Goal: Share content: Share content

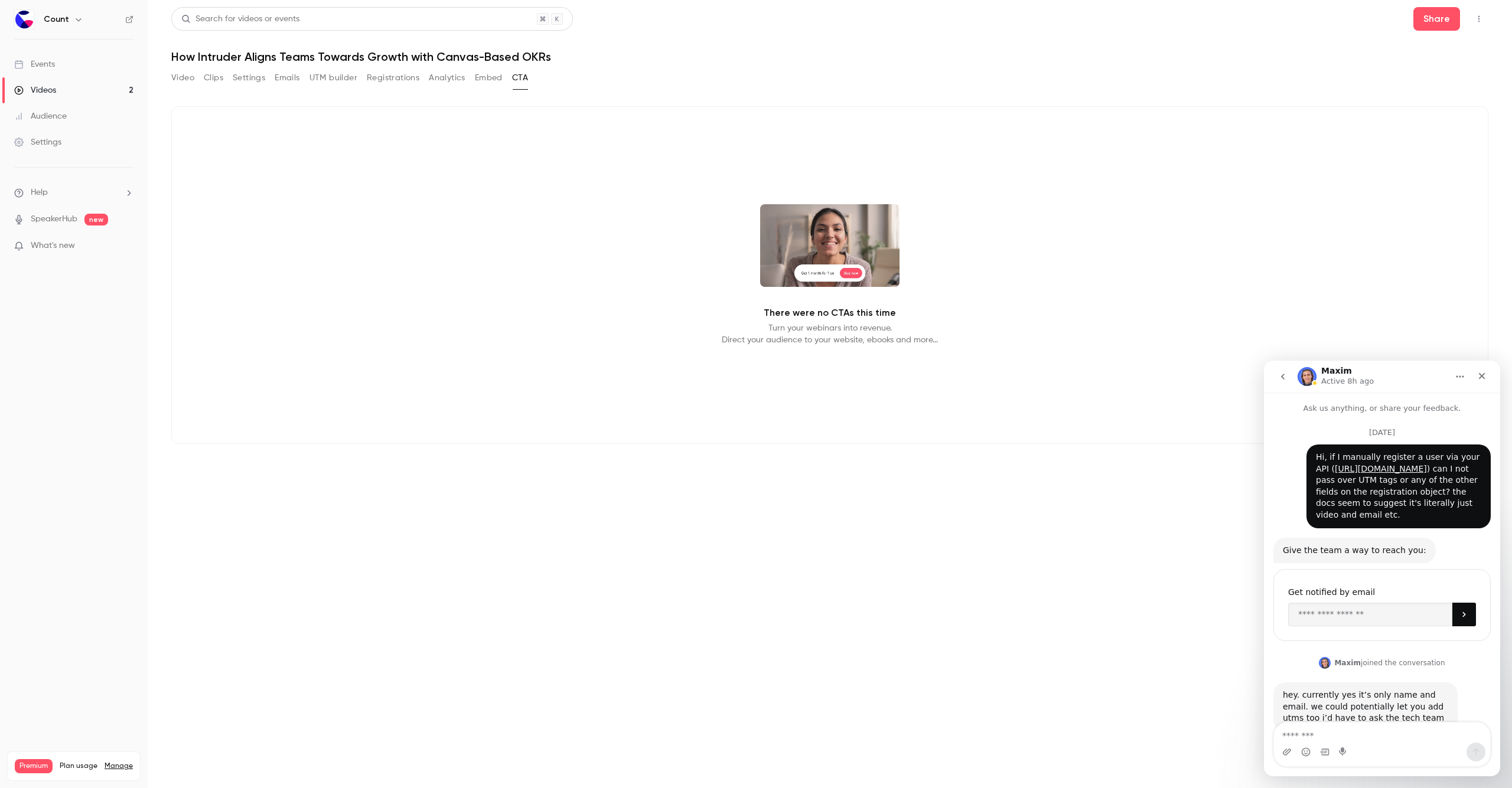
scroll to position [2, 0]
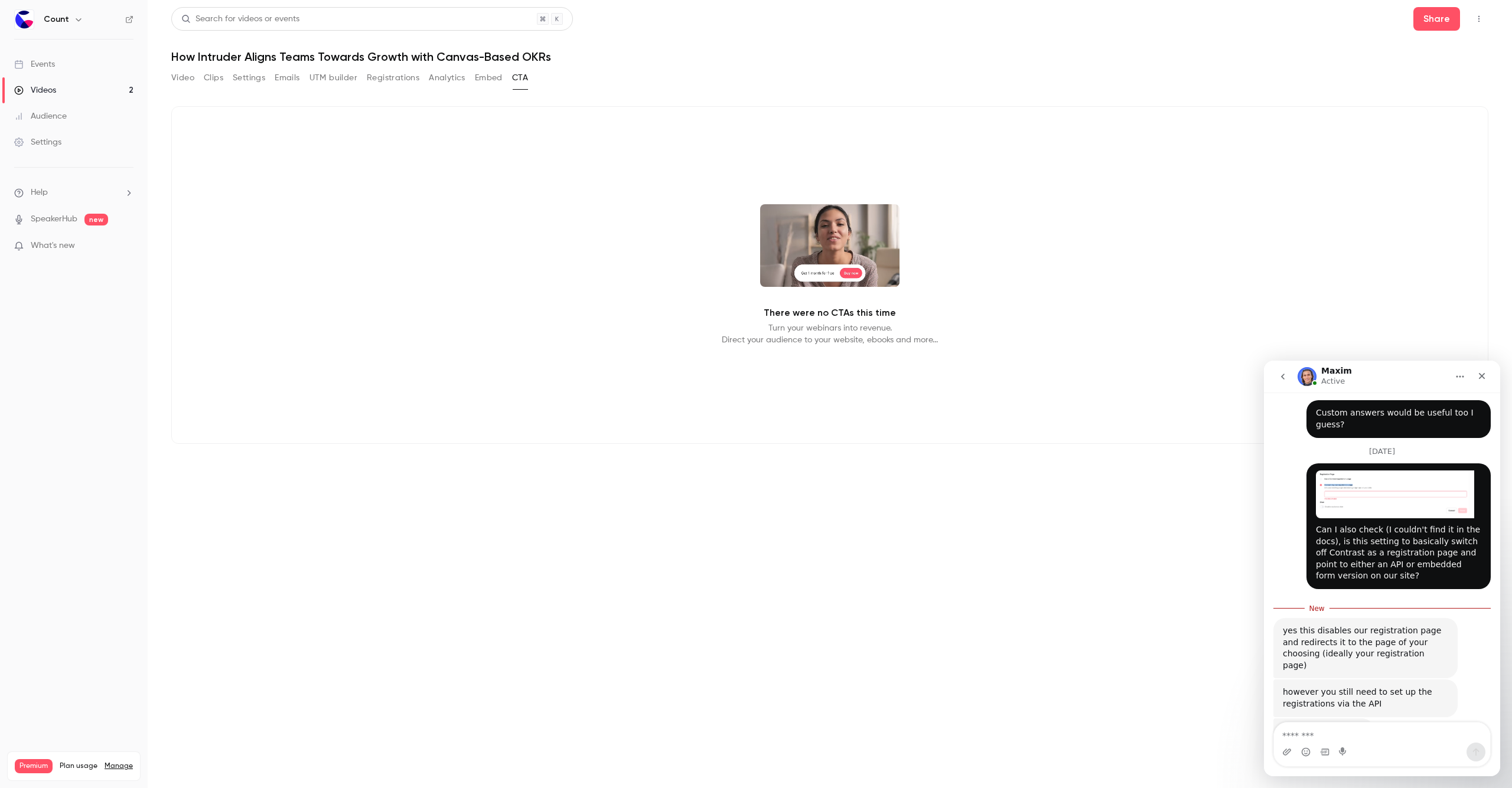
click at [186, 75] on button "Video" at bounding box center [183, 77] width 23 height 19
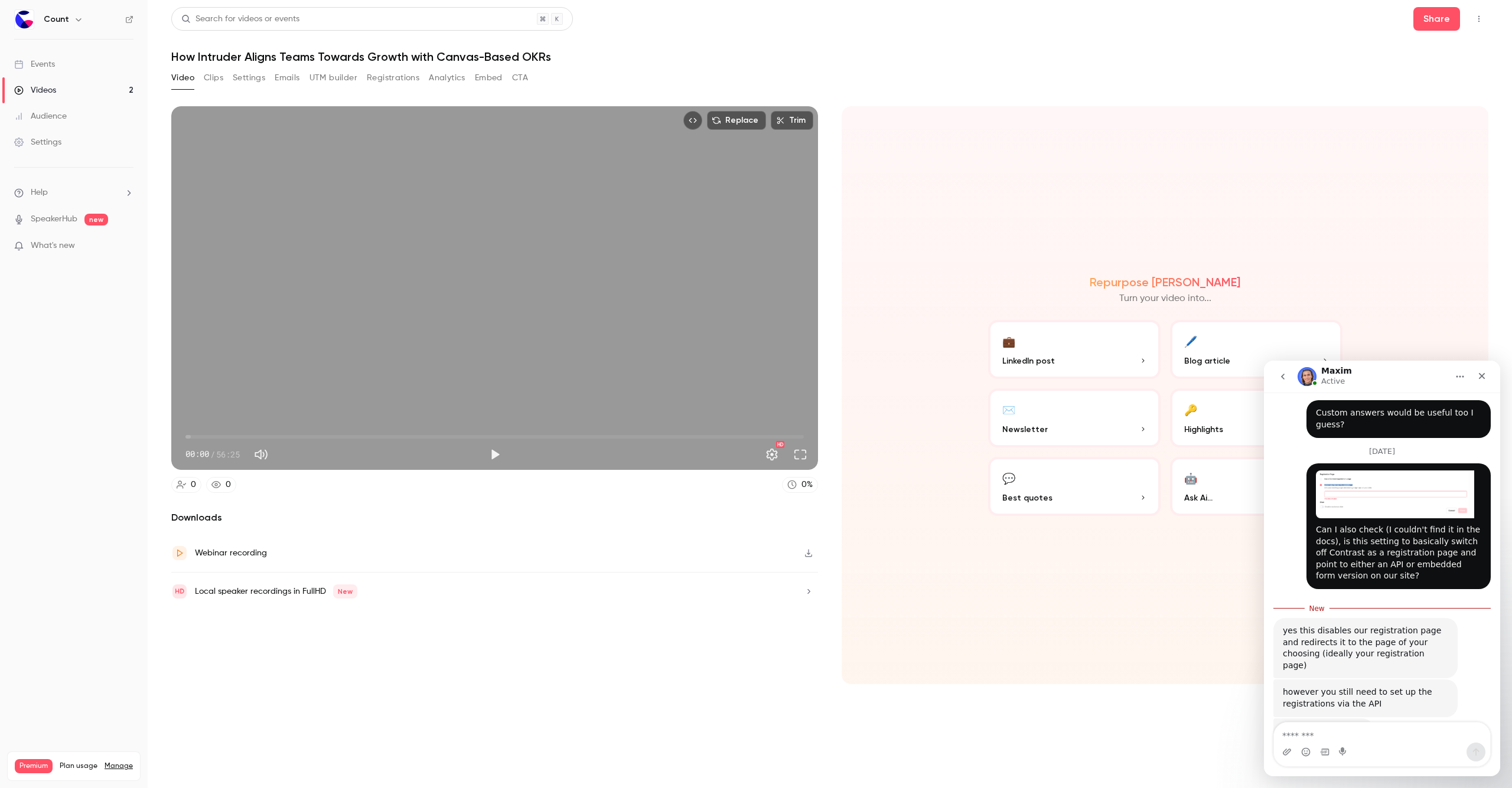
click at [508, 80] on div "Video Clips Settings Emails UTM builder Registrations Analytics Embed CTA" at bounding box center [349, 77] width 356 height 19
click at [493, 79] on button "Embed" at bounding box center [488, 77] width 28 height 19
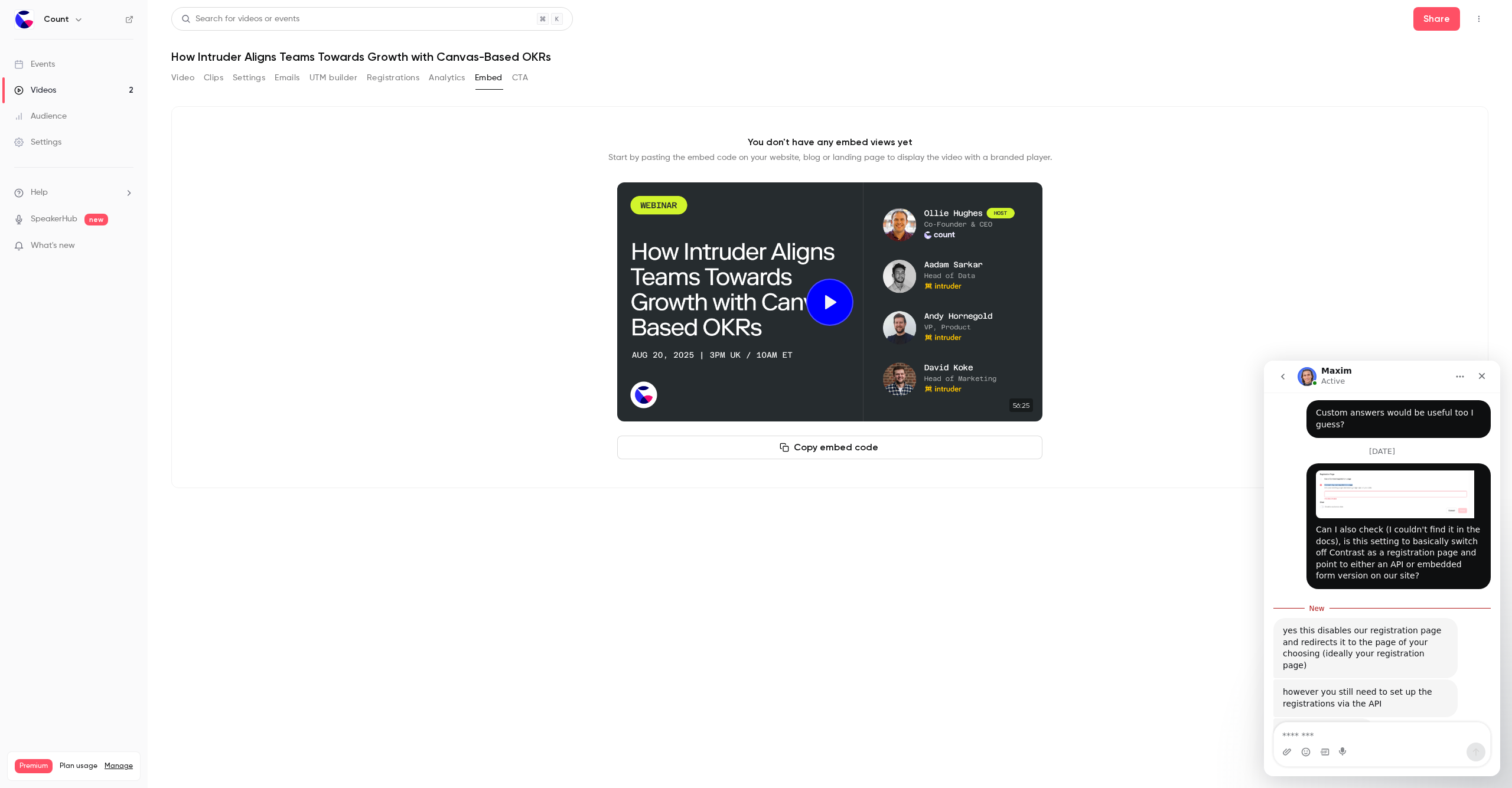
click at [383, 83] on button "Registrations" at bounding box center [393, 77] width 53 height 19
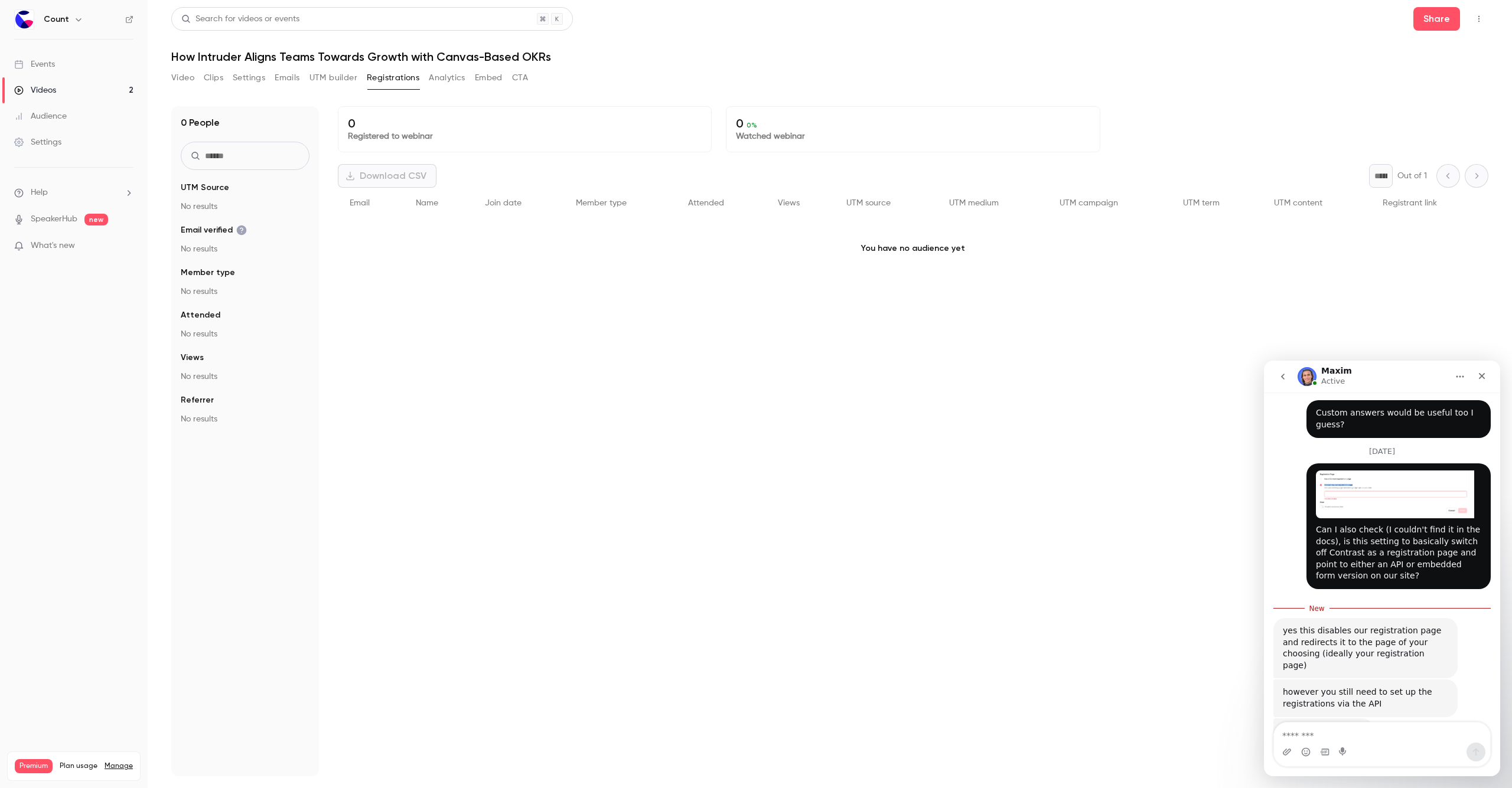
click at [292, 77] on button "Emails" at bounding box center [287, 77] width 25 height 19
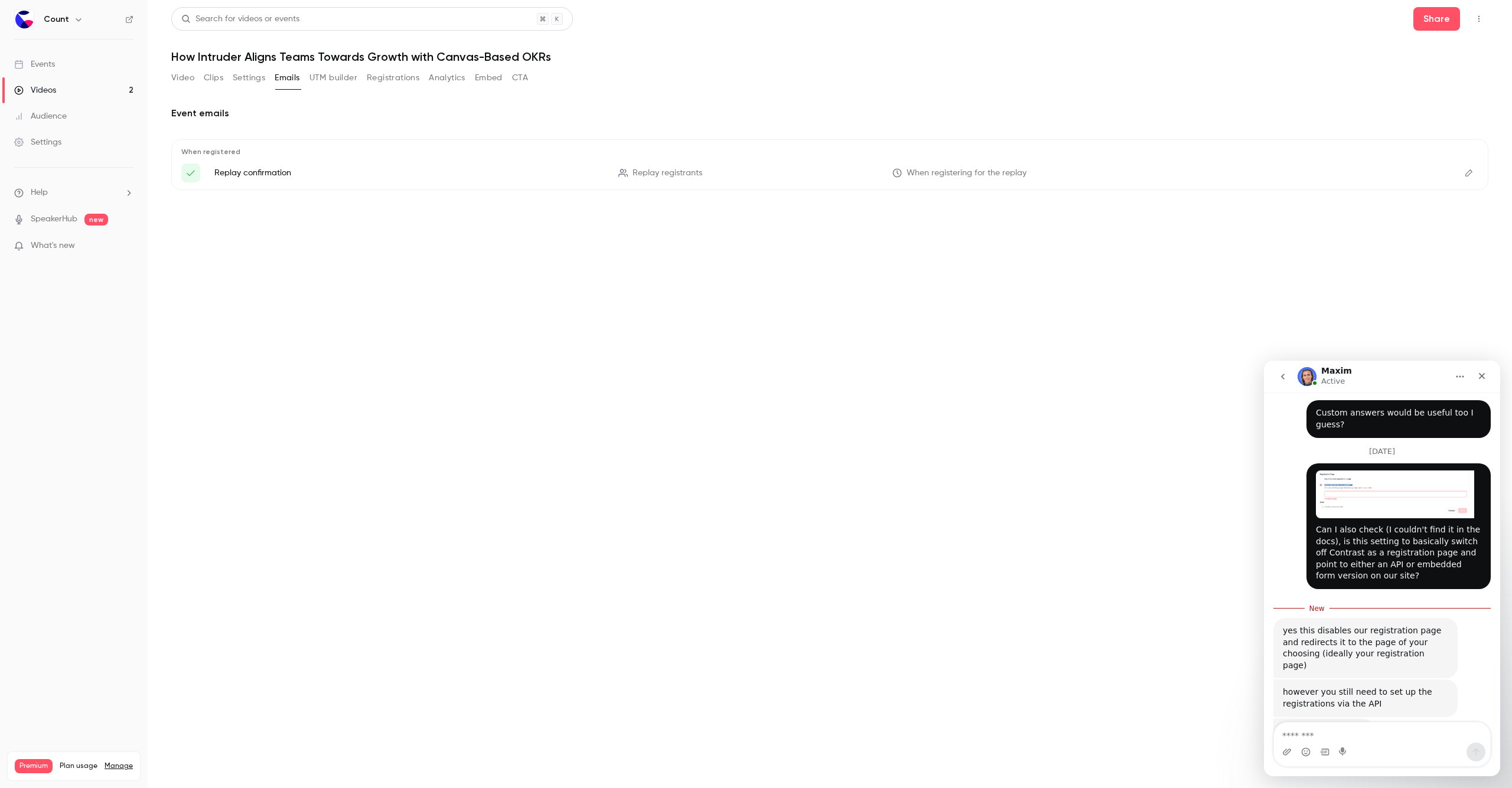
click at [240, 79] on button "Settings" at bounding box center [248, 77] width 32 height 19
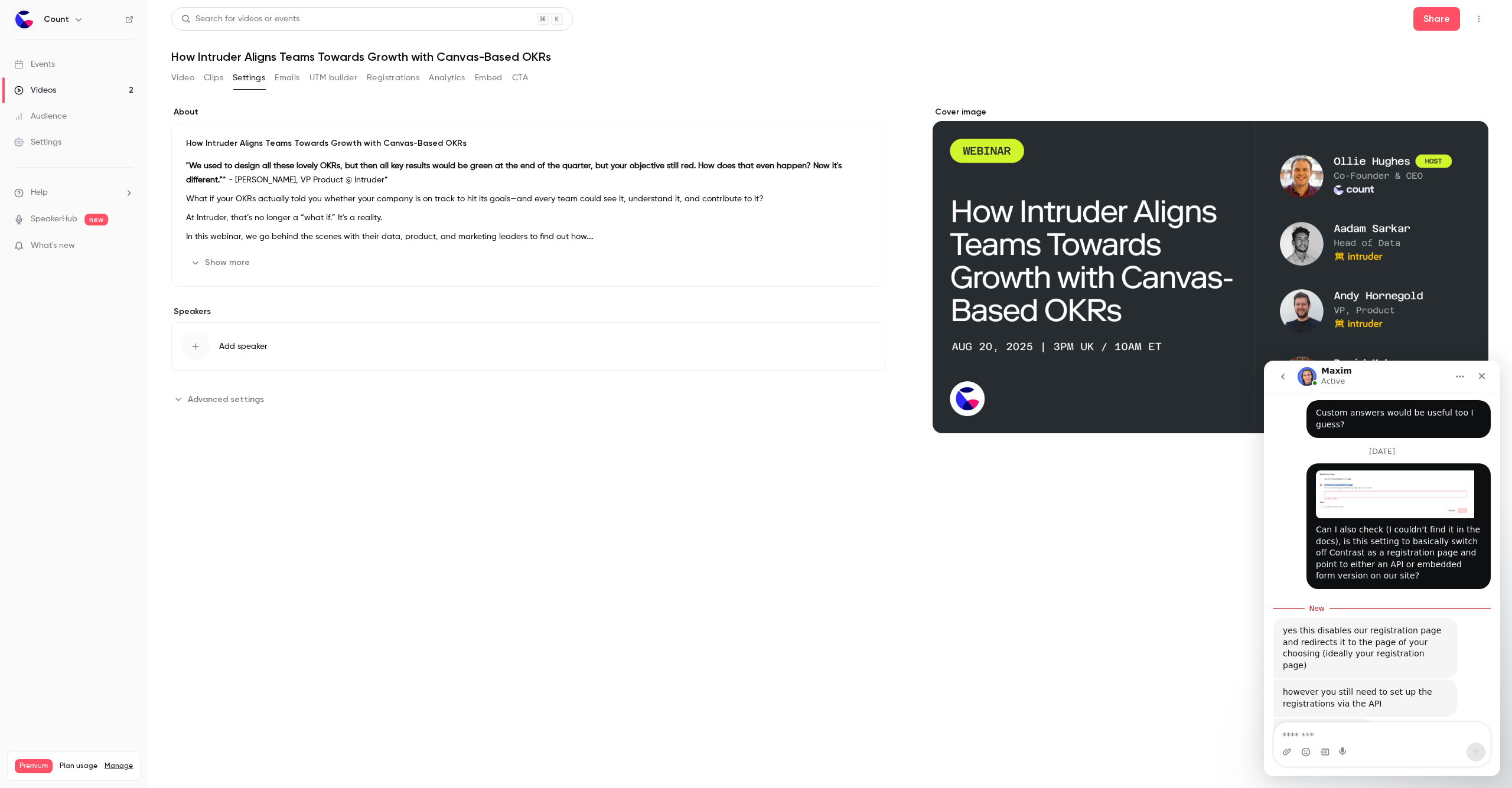
click at [213, 79] on button "Clips" at bounding box center [213, 77] width 20 height 19
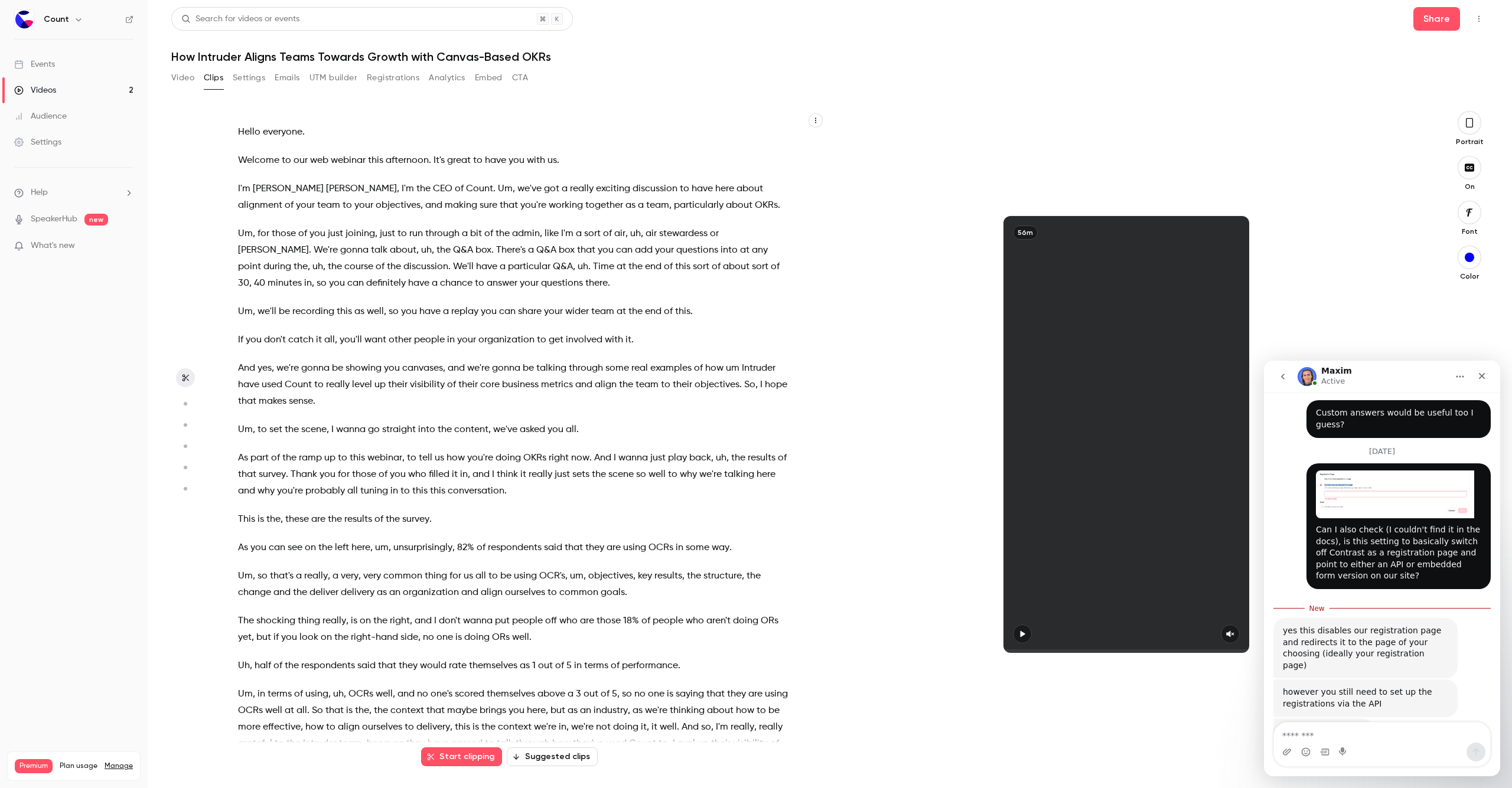
click at [177, 77] on button "Video" at bounding box center [183, 77] width 23 height 19
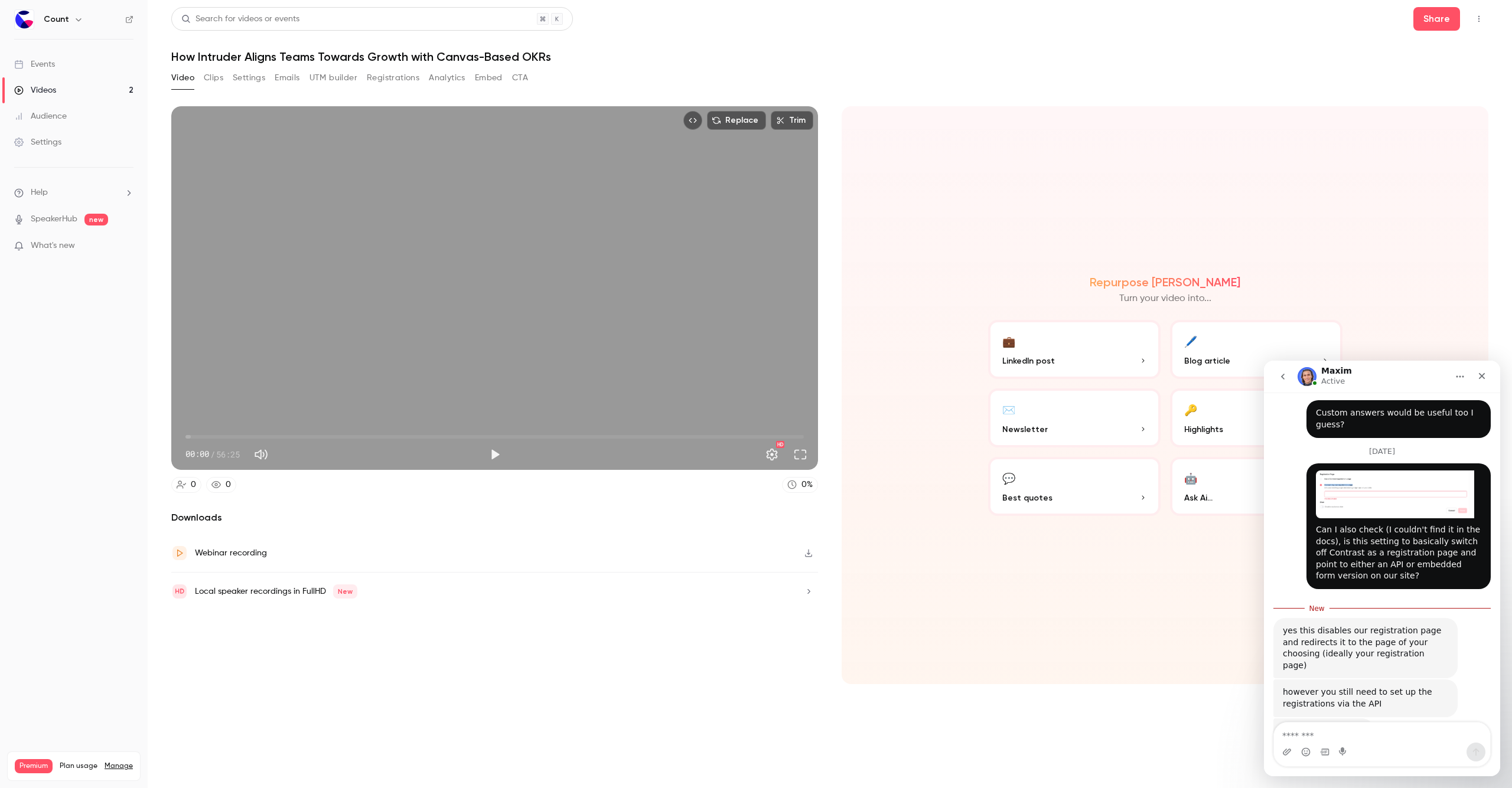
click at [177, 77] on button "Video" at bounding box center [183, 77] width 23 height 19
click at [1443, 26] on button "Share" at bounding box center [1436, 19] width 47 height 24
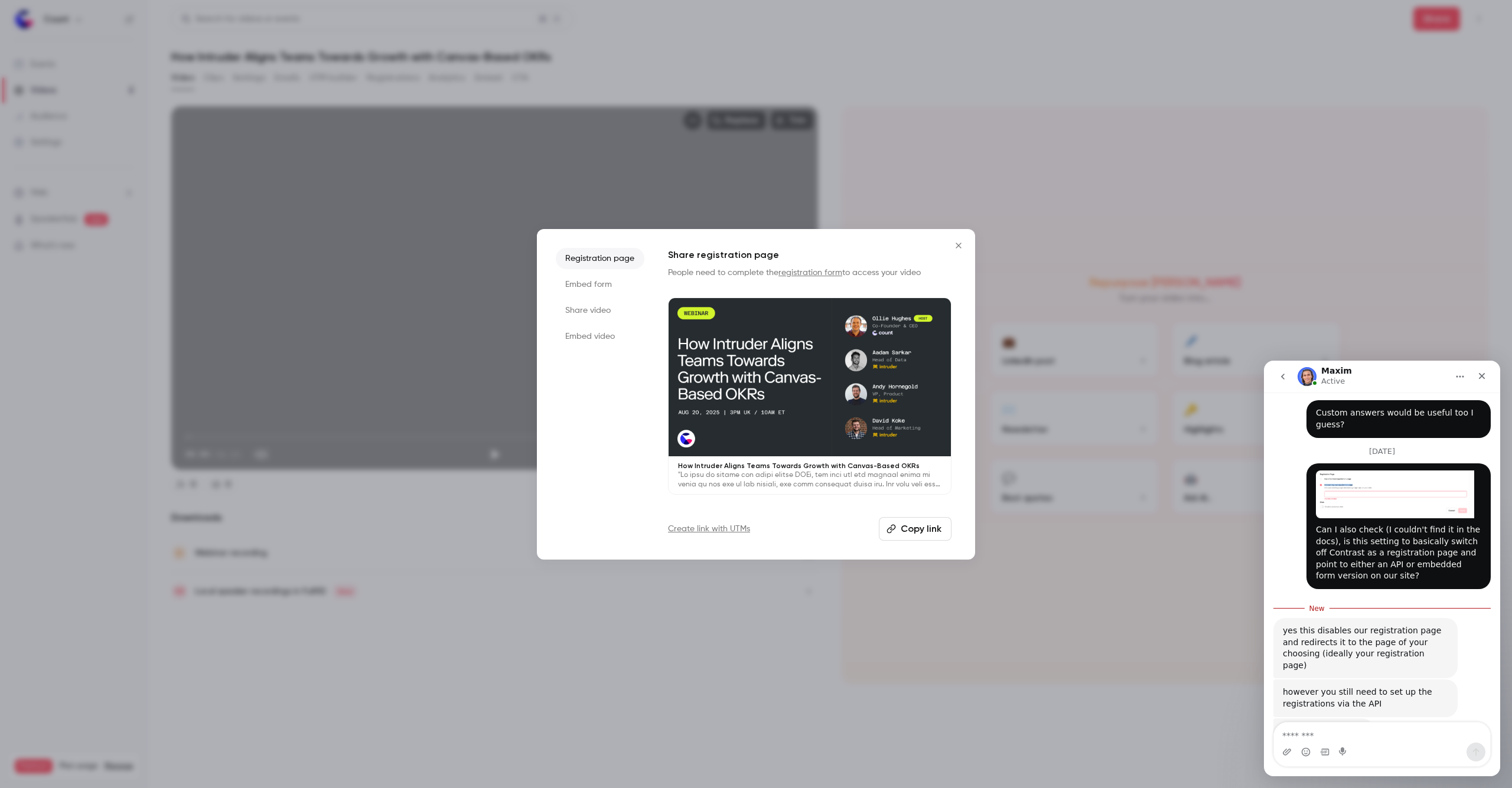
click at [588, 287] on li "Embed form" at bounding box center [599, 284] width 89 height 21
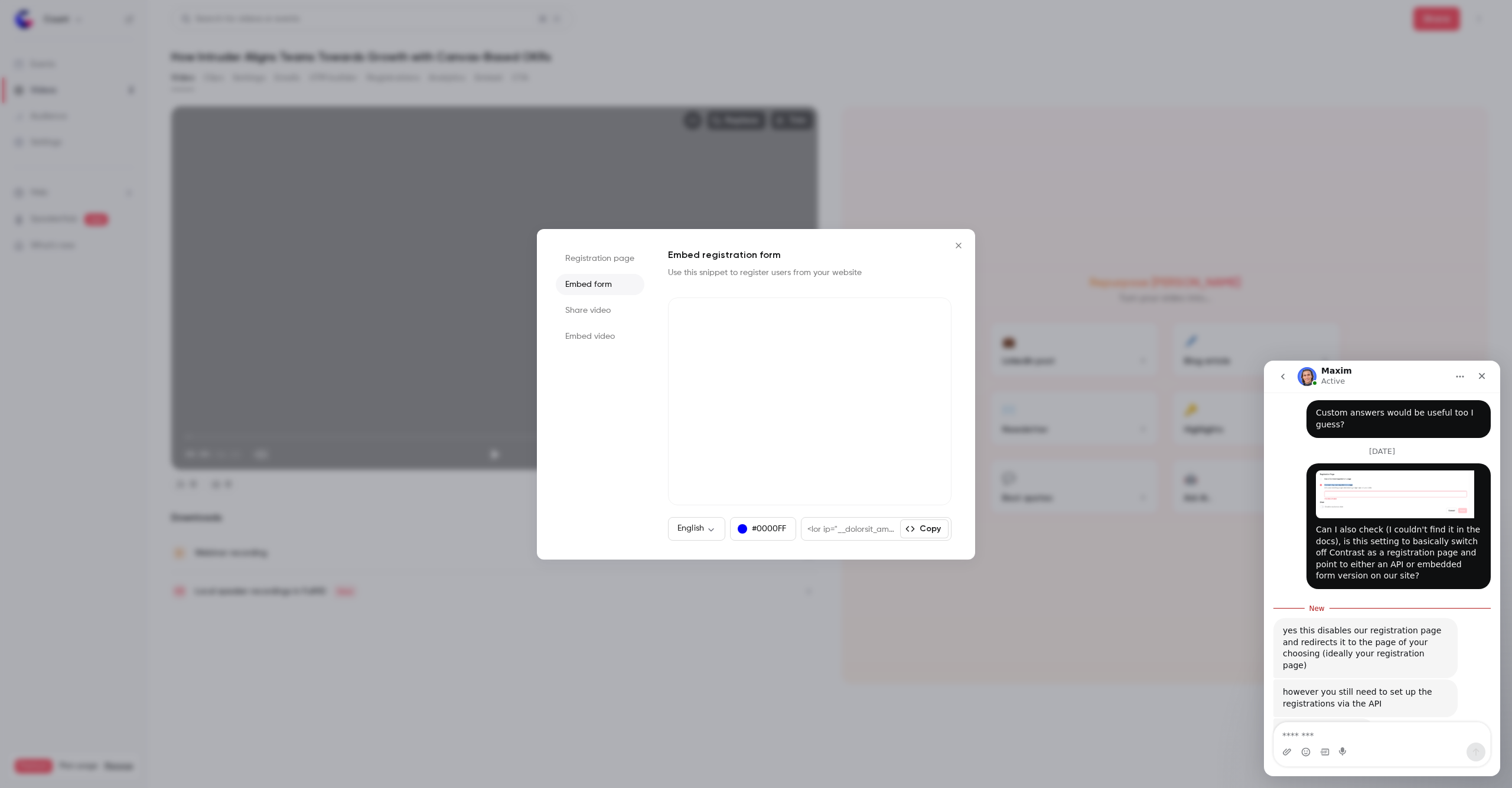
drag, startPoint x: 873, startPoint y: 514, endPoint x: 926, endPoint y: 531, distance: 55.7
click at [926, 531] on button "Copy" at bounding box center [924, 528] width 49 height 19
click at [862, 523] on div at bounding box center [851, 529] width 98 height 22
drag, startPoint x: 860, startPoint y: 534, endPoint x: 907, endPoint y: 532, distance: 47.0
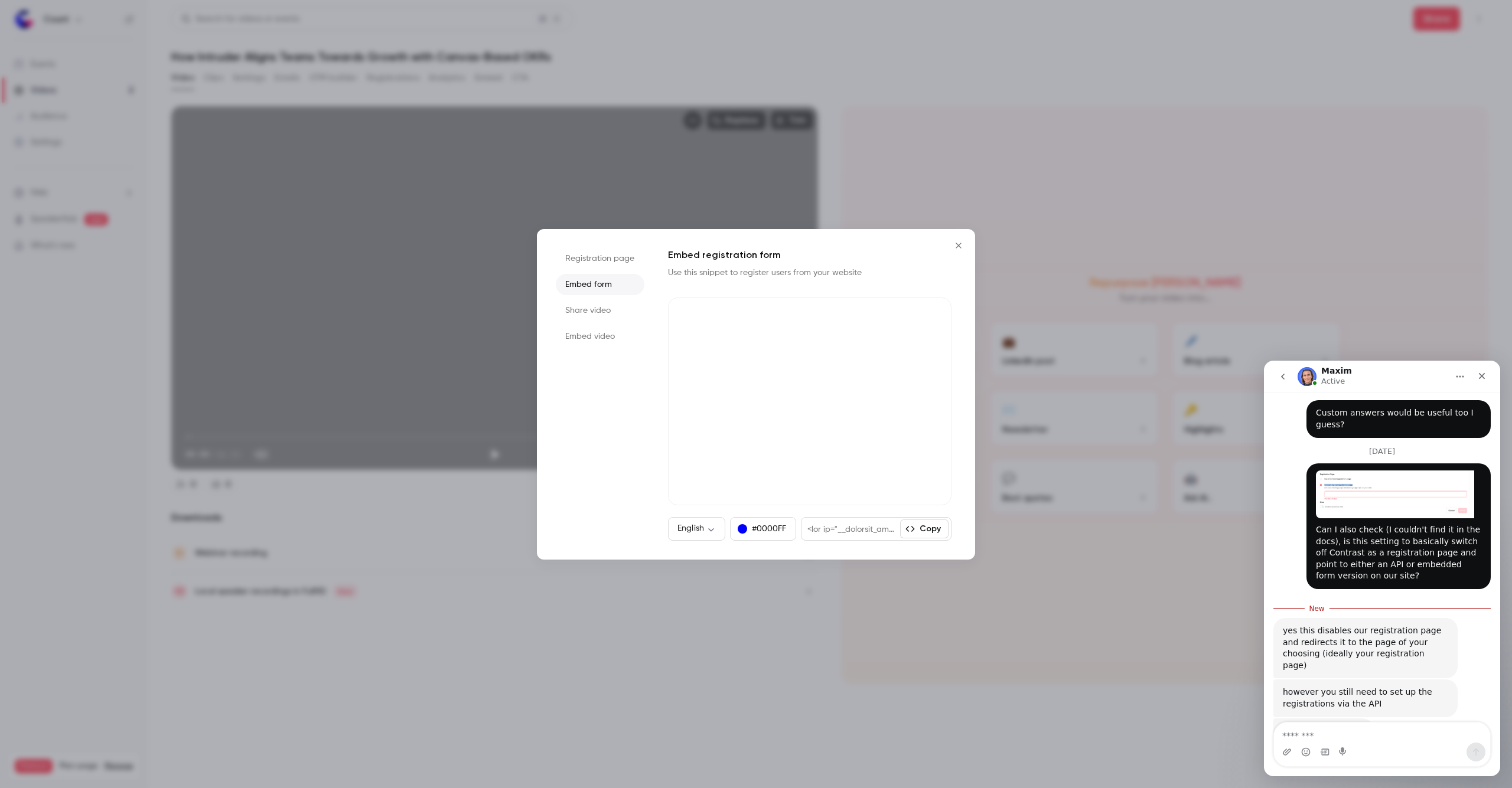
click at [909, 533] on div "Copy" at bounding box center [876, 529] width 150 height 24
click at [864, 529] on div at bounding box center [851, 529] width 98 height 22
copy div "<div id="__contrast_registration_e17c35f4-5c9a-4f66-b08a-ae133e272e79" style="w…"
